Goal: Task Accomplishment & Management: Complete application form

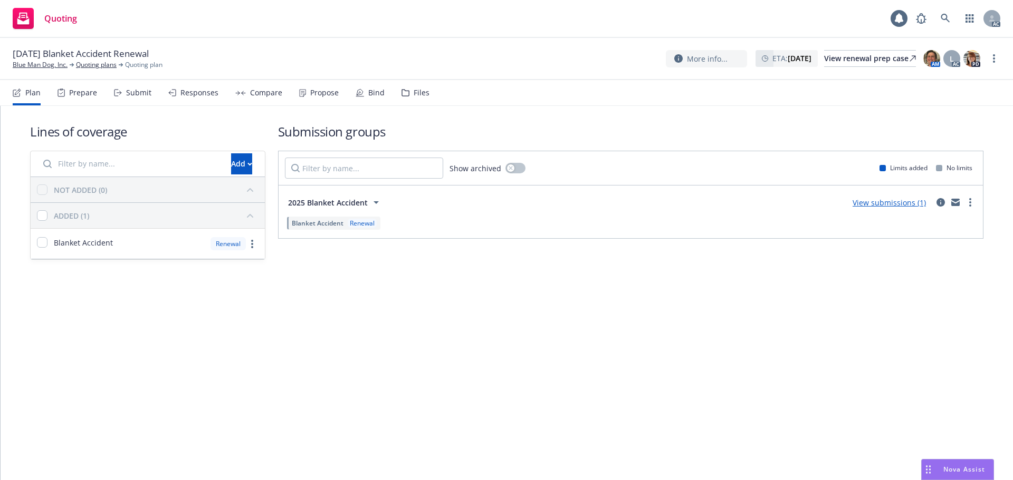
click at [127, 92] on div "Submit" at bounding box center [138, 93] width 25 height 8
